Goal: Information Seeking & Learning: Learn about a topic

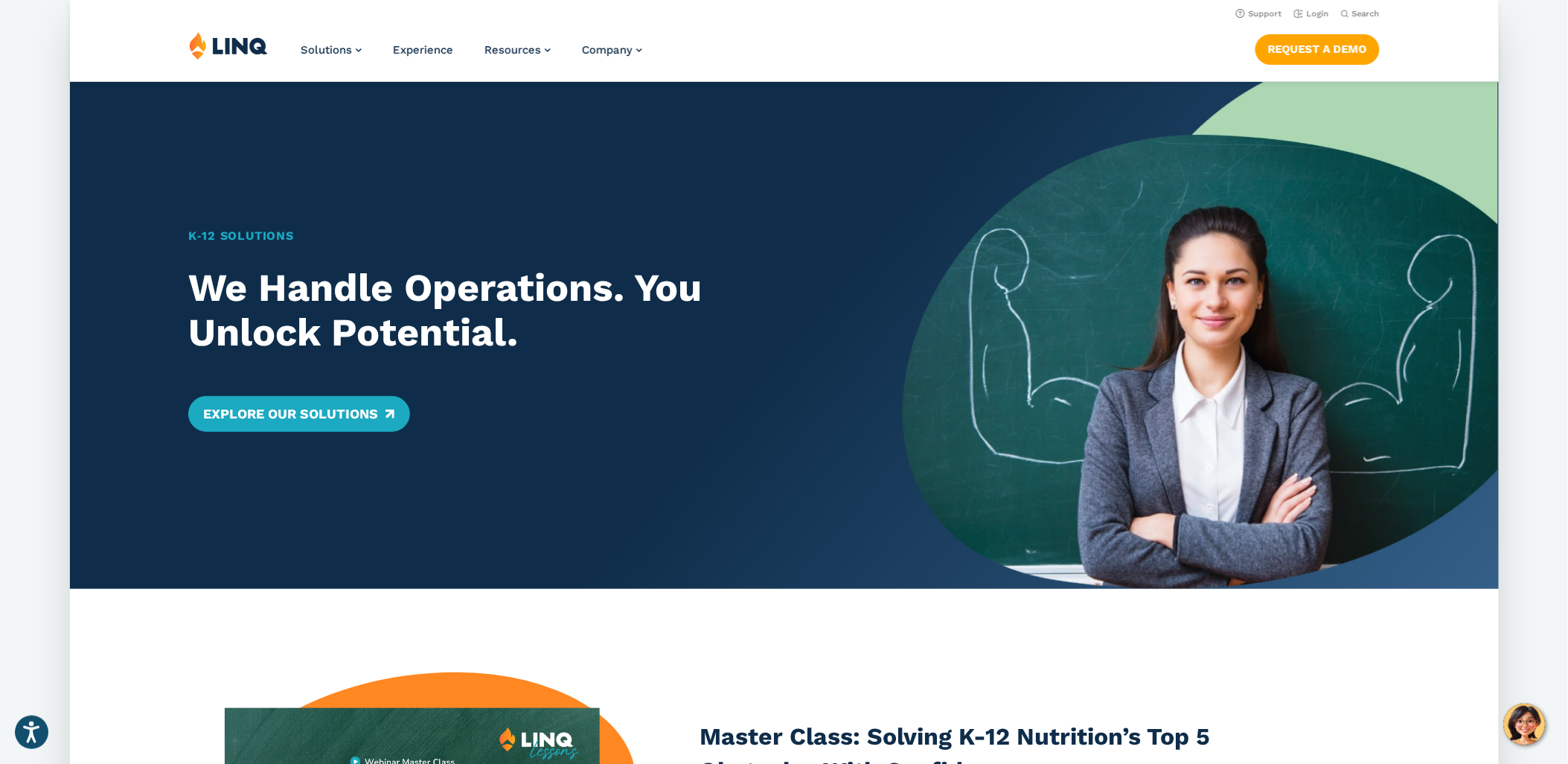
click at [351, 125] on div "K‑12 Solutions We Handle Operations. You Unlock Potential. Explore Our Solutions" at bounding box center [487, 335] width 834 height 507
click at [665, 415] on div "Explore Our Solutions" at bounding box center [516, 414] width 657 height 36
click at [1038, 16] on nav "Support Login Search Search for:" at bounding box center [784, 13] width 1429 height 17
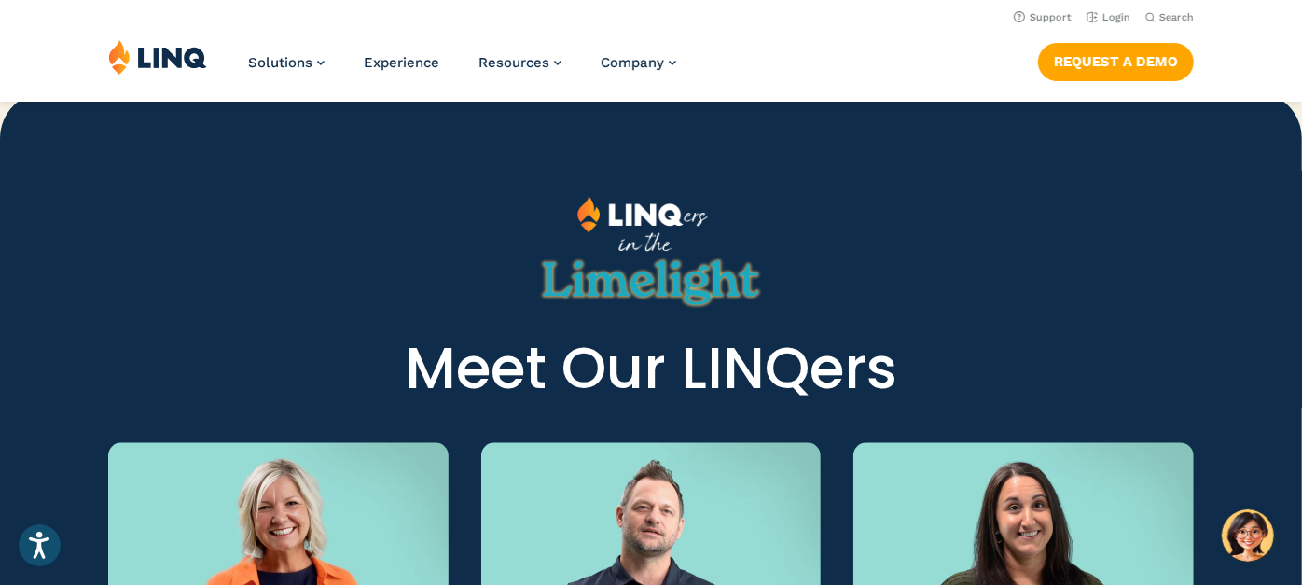
scroll to position [2436, 0]
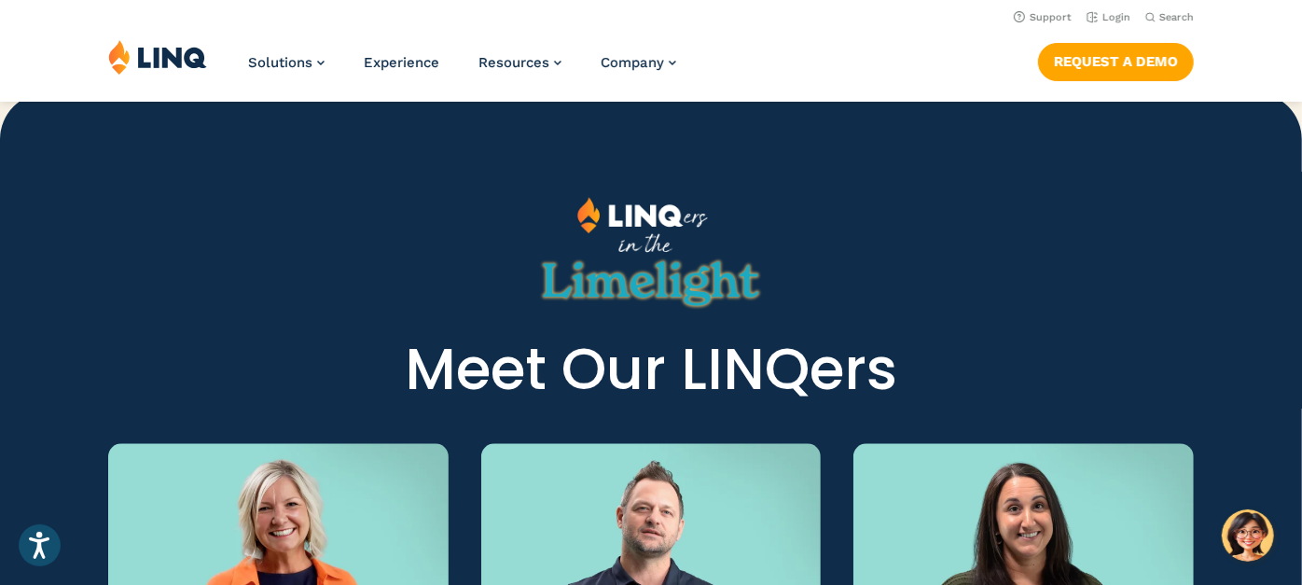
click at [450, 383] on h2 "Meet Our LINQers" at bounding box center [651, 370] width 548 height 66
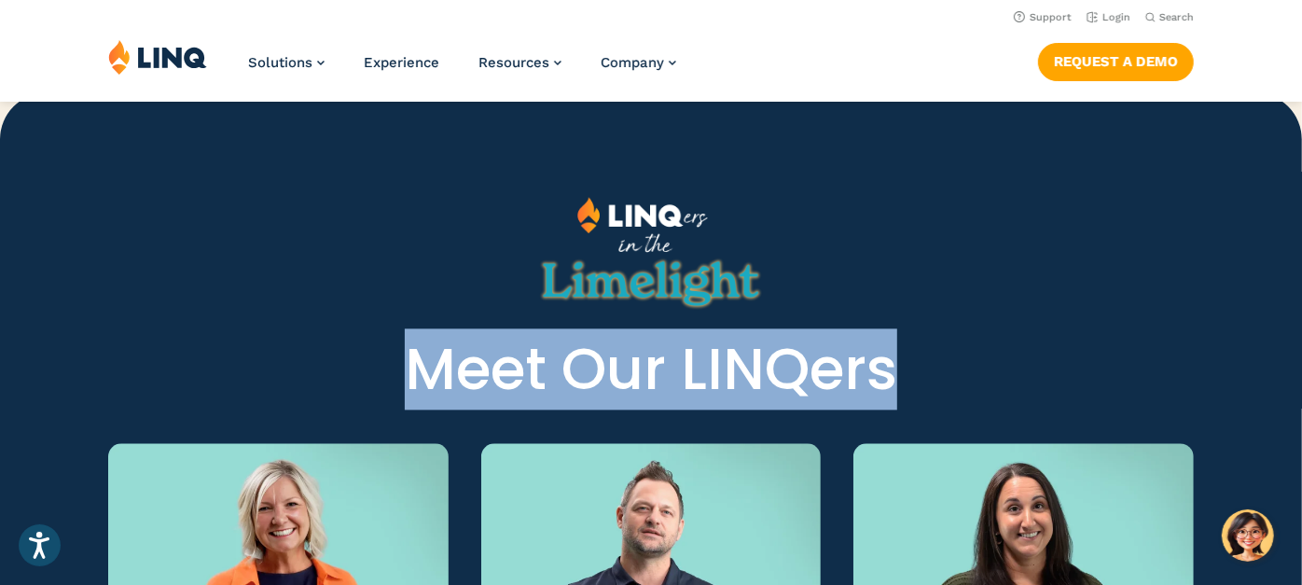
drag, startPoint x: 450, startPoint y: 383, endPoint x: 930, endPoint y: 350, distance: 481.5
click at [930, 350] on div "Meet Our LINQers" at bounding box center [651, 300] width 1302 height 206
click at [921, 353] on h2 "Meet Our LINQers" at bounding box center [651, 370] width 548 height 66
